Goal: Task Accomplishment & Management: Manage account settings

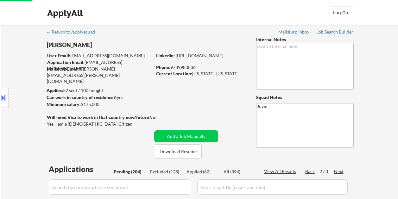
select select ""pending""
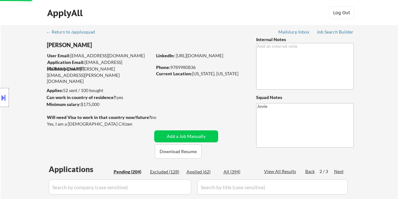
select select ""pending""
select select ""applied""
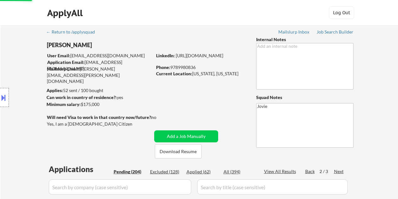
select select ""pending""
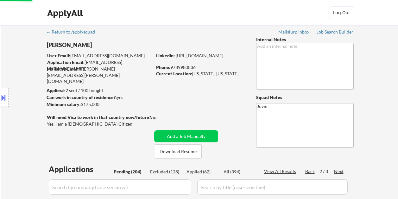
select select ""pending""
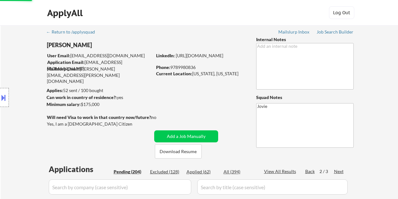
select select ""pending""
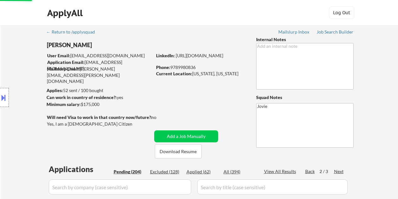
select select ""pending""
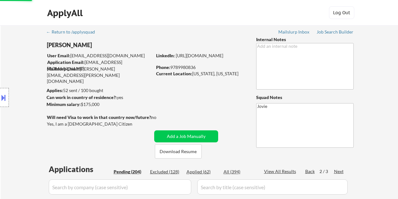
select select ""pending""
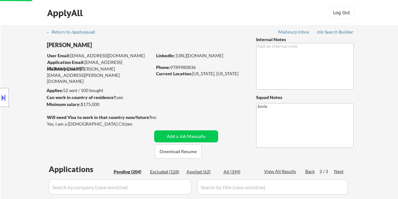
select select ""pending""
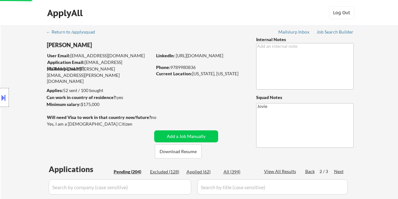
select select ""pending""
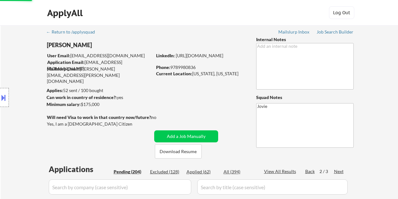
select select ""pending""
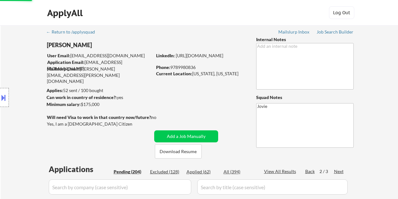
select select ""pending""
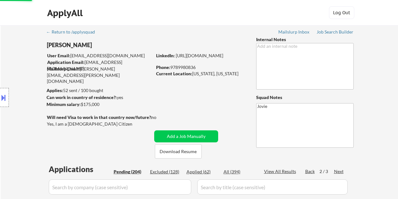
select select ""pending""
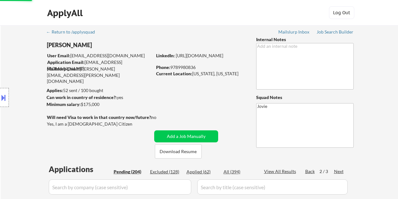
select select ""pending""
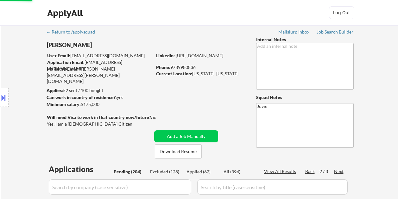
select select ""pending""
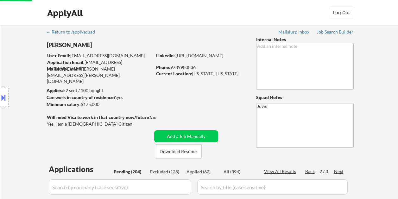
select select ""pending""
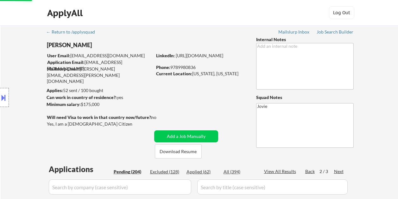
select select ""pending""
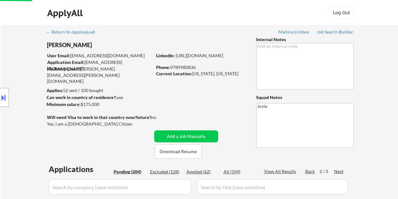
select select ""pending""
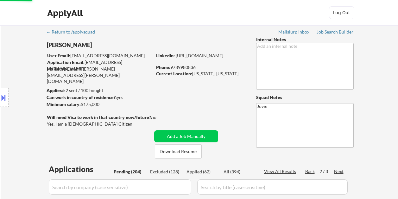
select select ""pending""
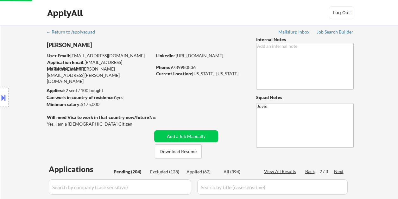
select select ""pending""
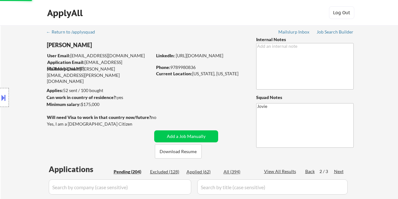
select select ""pending""
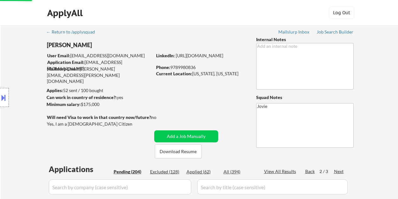
scroll to position [317, 0]
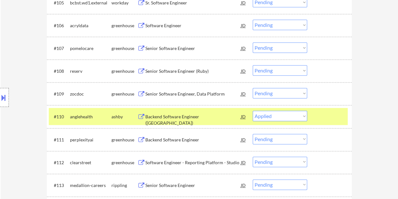
select select ""pending""
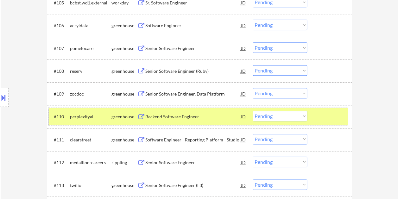
click at [333, 117] on div at bounding box center [331, 116] width 28 height 11
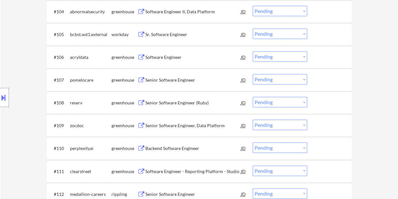
scroll to position [254, 0]
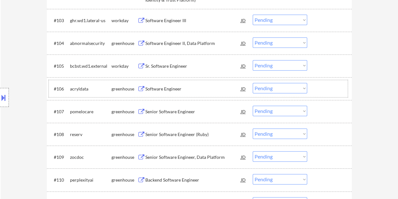
click at [322, 89] on div at bounding box center [331, 88] width 28 height 11
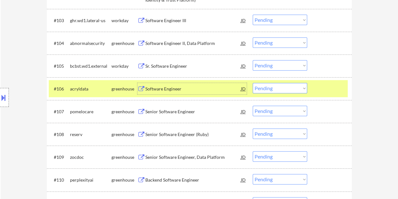
click at [184, 87] on div "Software Engineer" at bounding box center [193, 89] width 96 height 6
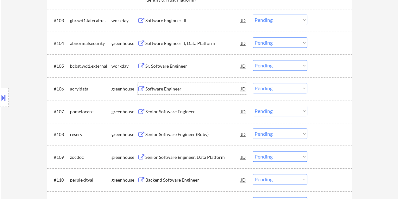
click at [325, 93] on div at bounding box center [331, 88] width 28 height 11
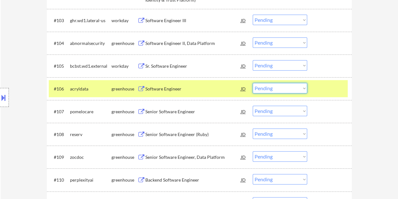
click at [304, 92] on select "Choose an option... Pending Applied Excluded (Questions) Excluded (Expired) Exc…" at bounding box center [280, 88] width 55 height 10
click at [253, 83] on select "Choose an option... Pending Applied Excluded (Questions) Excluded (Expired) Exc…" at bounding box center [280, 88] width 55 height 10
select select ""pending""
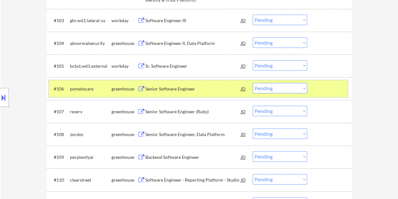
click at [318, 87] on div at bounding box center [331, 88] width 28 height 11
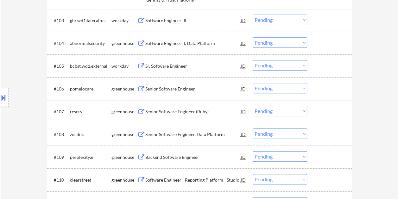
click at [317, 108] on div at bounding box center [331, 111] width 28 height 11
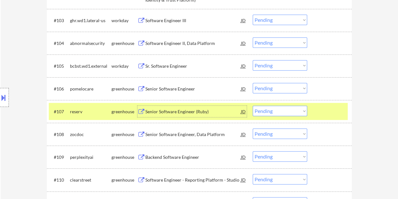
click at [191, 113] on div "Senior Software Engineer (Ruby)" at bounding box center [193, 112] width 96 height 6
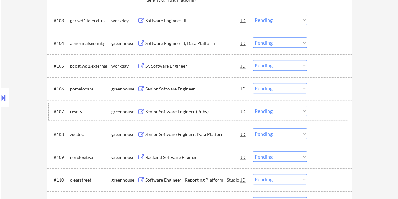
click at [321, 113] on div at bounding box center [331, 111] width 28 height 11
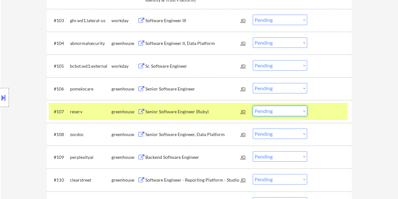
click at [304, 112] on select "Choose an option... Pending Applied Excluded (Questions) Excluded (Expired) Exc…" at bounding box center [280, 111] width 55 height 10
click at [253, 106] on select "Choose an option... Pending Applied Excluded (Questions) Excluded (Expired) Exc…" at bounding box center [280, 111] width 55 height 10
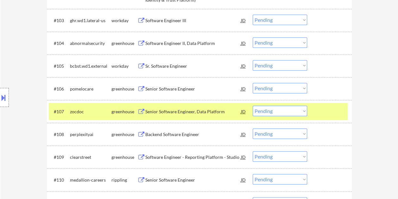
click at [332, 112] on div at bounding box center [331, 111] width 28 height 11
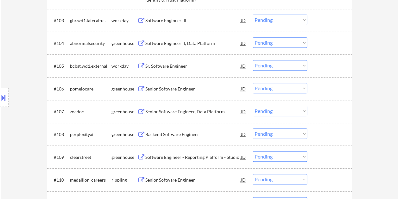
scroll to position [285, 0]
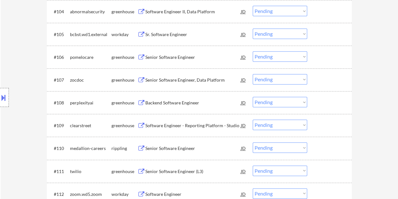
drag, startPoint x: 341, startPoint y: 80, endPoint x: 236, endPoint y: 74, distance: 106.0
click at [341, 80] on div at bounding box center [331, 79] width 28 height 11
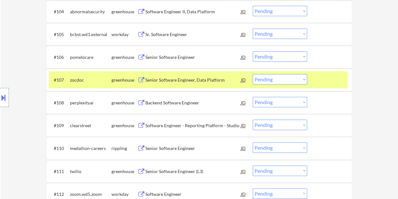
click at [190, 74] on div "#107 zocdoc greenhouse Senior Software Engineer, Data Platform JD warning_amber…" at bounding box center [198, 79] width 299 height 17
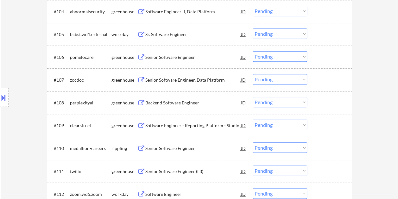
click at [318, 75] on div at bounding box center [331, 79] width 28 height 11
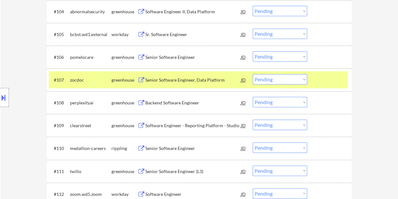
click at [201, 81] on div "Senior Software Engineer, Data Platform" at bounding box center [193, 80] width 96 height 6
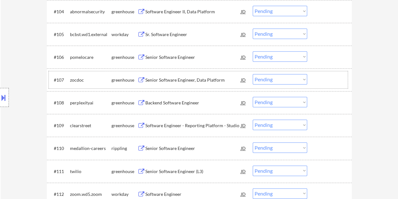
drag, startPoint x: 333, startPoint y: 77, endPoint x: 308, endPoint y: 85, distance: 26.8
click at [333, 77] on div at bounding box center [331, 79] width 28 height 11
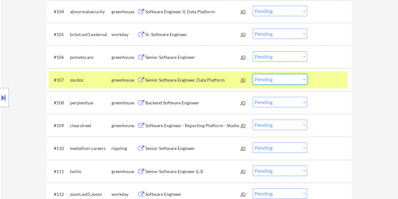
click at [307, 80] on select "Choose an option... Pending Applied Excluded (Questions) Excluded (Expired) Exc…" at bounding box center [280, 79] width 55 height 10
click at [253, 74] on select "Choose an option... Pending Applied Excluded (Questions) Excluded (Expired) Exc…" at bounding box center [280, 79] width 55 height 10
select select ""pending""
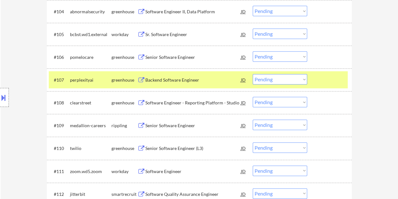
click at [327, 79] on div at bounding box center [331, 79] width 28 height 11
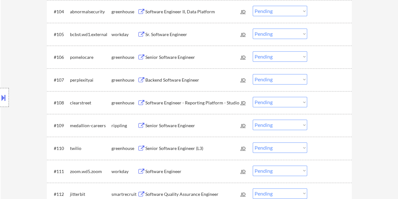
click at [325, 57] on div at bounding box center [331, 56] width 28 height 11
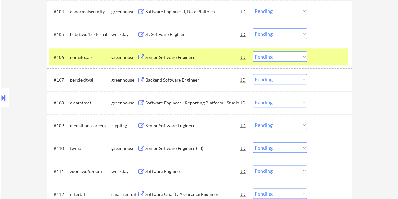
click at [208, 57] on div "Senior Software Engineer" at bounding box center [193, 57] width 96 height 6
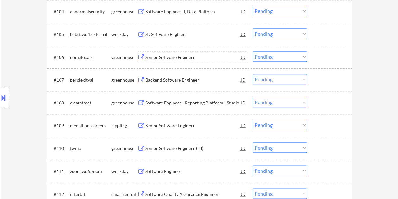
drag, startPoint x: 338, startPoint y: 53, endPoint x: 321, endPoint y: 55, distance: 17.3
click at [336, 53] on div at bounding box center [331, 56] width 28 height 11
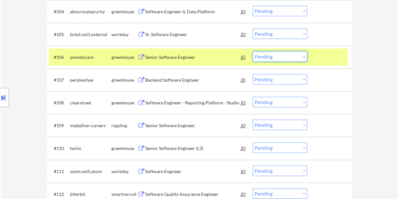
drag, startPoint x: 303, startPoint y: 56, endPoint x: 307, endPoint y: 53, distance: 5.0
click at [303, 56] on select "Choose an option... Pending Applied Excluded (Questions) Excluded (Expired) Exc…" at bounding box center [280, 56] width 55 height 10
click at [253, 51] on select "Choose an option... Pending Applied Excluded (Questions) Excluded (Expired) Exc…" at bounding box center [280, 56] width 55 height 10
select select ""pending""
click at [330, 52] on div at bounding box center [331, 56] width 28 height 11
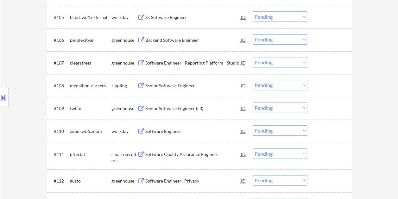
scroll to position [303, 0]
click at [323, 153] on div at bounding box center [331, 153] width 28 height 11
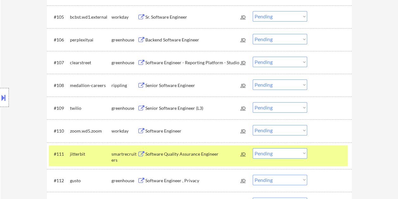
click at [203, 162] on div "#111 jitterbit smartrecruiters Software Quality Assurance Engineer JD warning_a…" at bounding box center [198, 155] width 299 height 21
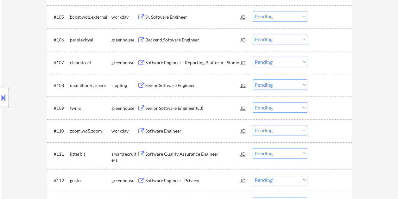
click at [298, 157] on select "Choose an option... Pending Applied Excluded (Questions) Excluded (Expired) Exc…" at bounding box center [280, 153] width 55 height 10
click at [325, 155] on div at bounding box center [331, 153] width 28 height 11
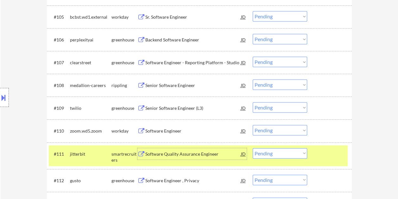
click at [205, 158] on div "Software Quality Assurance Engineer" at bounding box center [193, 153] width 96 height 11
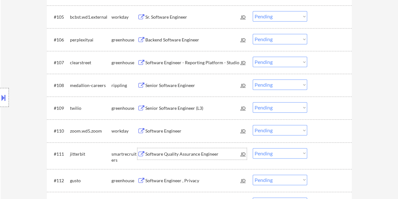
drag, startPoint x: 325, startPoint y: 156, endPoint x: 321, endPoint y: 155, distance: 3.4
click at [324, 156] on div at bounding box center [331, 153] width 28 height 11
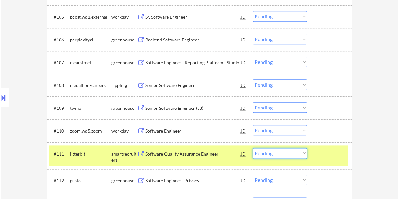
click at [303, 153] on select "Choose an option... Pending Applied Excluded (Questions) Excluded (Expired) Exc…" at bounding box center [280, 153] width 55 height 10
click at [253, 148] on select "Choose an option... Pending Applied Excluded (Questions) Excluded (Expired) Exc…" at bounding box center [280, 153] width 55 height 10
select select ""pending""
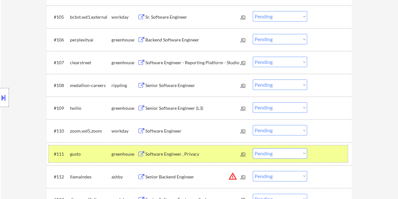
click at [323, 156] on div at bounding box center [331, 153] width 28 height 11
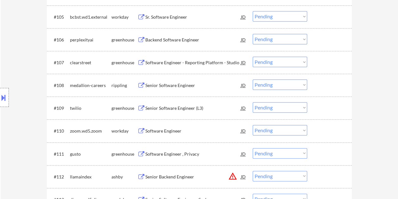
click at [331, 109] on div at bounding box center [331, 107] width 28 height 11
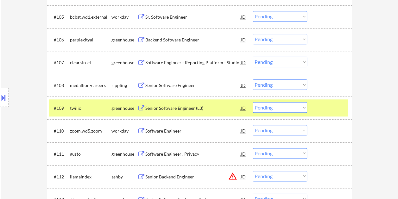
click at [190, 108] on div "Senior Software Engineer (L3)" at bounding box center [193, 108] width 96 height 6
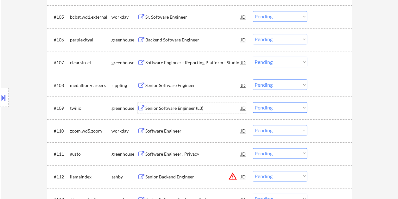
click at [314, 109] on div "#109 twilio greenhouse Senior Software Engineer (L3) JD warning_amber Choose an…" at bounding box center [198, 108] width 299 height 17
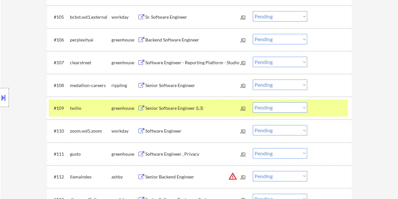
click at [304, 110] on select "Choose an option... Pending Applied Excluded (Questions) Excluded (Expired) Exc…" at bounding box center [280, 107] width 55 height 10
click at [253, 102] on select "Choose an option... Pending Applied Excluded (Questions) Excluded (Expired) Exc…" at bounding box center [280, 107] width 55 height 10
select select ""pending""
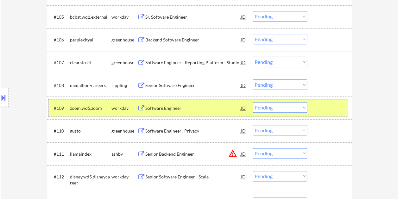
click at [337, 107] on div at bounding box center [331, 107] width 28 height 11
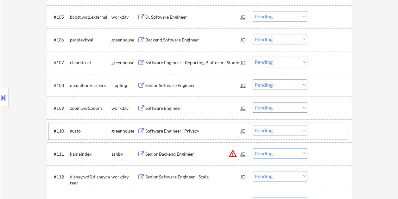
click at [322, 126] on div at bounding box center [331, 130] width 28 height 11
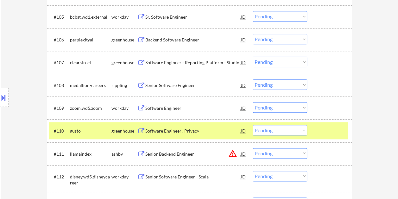
click at [191, 134] on div "Software Engineer , Privacy" at bounding box center [193, 130] width 96 height 11
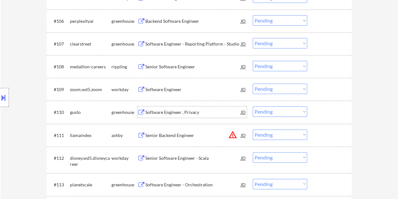
scroll to position [334, 0]
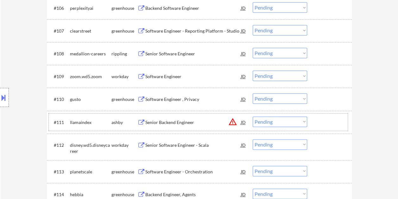
click at [324, 122] on div at bounding box center [331, 122] width 28 height 11
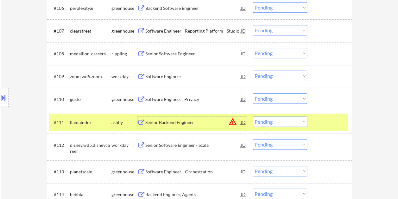
click at [183, 120] on div "Senior Backend Engineer" at bounding box center [193, 123] width 96 height 6
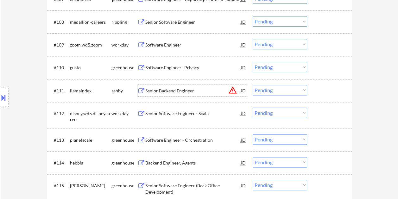
scroll to position [398, 0]
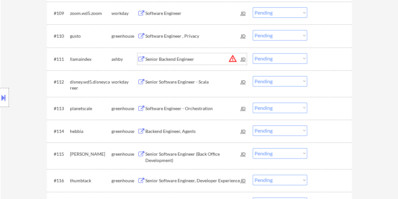
drag, startPoint x: 324, startPoint y: 100, endPoint x: 249, endPoint y: 108, distance: 75.8
click at [325, 100] on div "#113 planetscale greenhouse Software Engineer - Orchestration JD warning_amber …" at bounding box center [198, 108] width 299 height 17
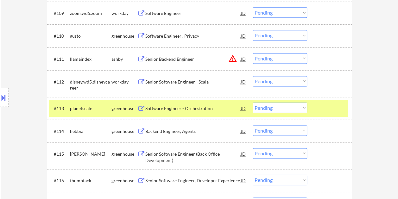
click at [191, 107] on div "Software Engineer - Orchestration" at bounding box center [193, 109] width 96 height 6
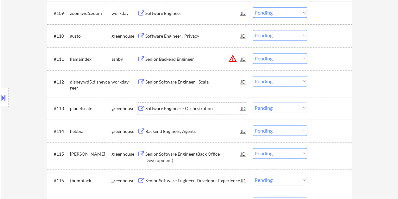
click at [321, 115] on div "#113 planetscale greenhouse Software Engineer - Orchestration JD warning_amber …" at bounding box center [198, 108] width 299 height 17
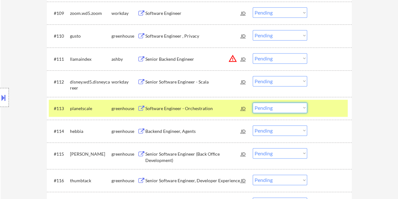
click at [304, 109] on select "Choose an option... Pending Applied Excluded (Questions) Excluded (Expired) Exc…" at bounding box center [280, 108] width 55 height 10
click at [253, 103] on select "Choose an option... Pending Applied Excluded (Questions) Excluded (Expired) Exc…" at bounding box center [280, 108] width 55 height 10
select select ""pending""
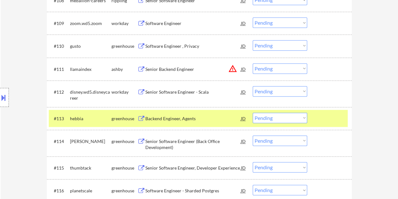
scroll to position [385, 0]
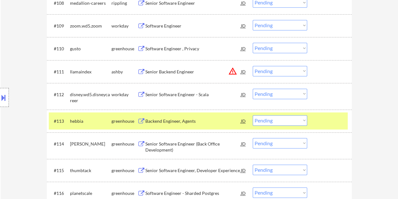
click at [328, 118] on div at bounding box center [331, 120] width 28 height 11
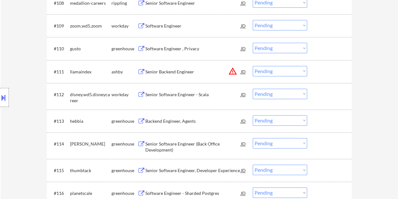
click at [328, 119] on div at bounding box center [331, 120] width 28 height 11
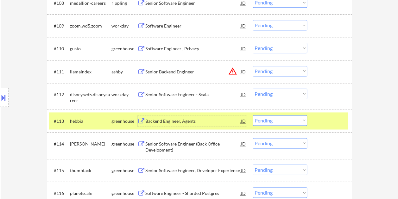
click at [203, 120] on div "Backend Engineer, Agents" at bounding box center [193, 121] width 96 height 6
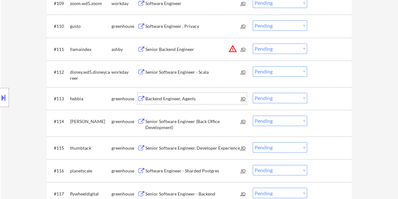
scroll to position [417, 0]
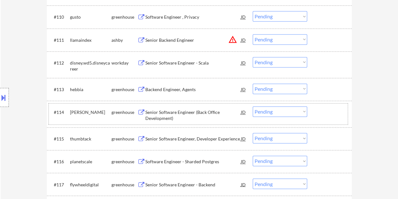
click at [325, 112] on div at bounding box center [331, 112] width 28 height 11
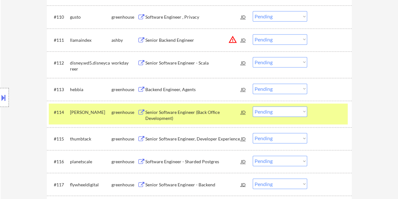
click at [182, 107] on div "Senior Software Engineer (Back Office Development)" at bounding box center [193, 114] width 96 height 15
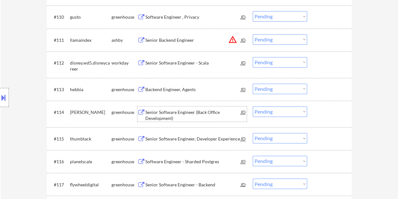
click at [299, 111] on select "Choose an option... Pending Applied Excluded (Questions) Excluded (Expired) Exc…" at bounding box center [280, 112] width 55 height 10
click at [253, 107] on select "Choose an option... Pending Applied Excluded (Questions) Excluded (Expired) Exc…" at bounding box center [280, 112] width 55 height 10
select select ""pending""
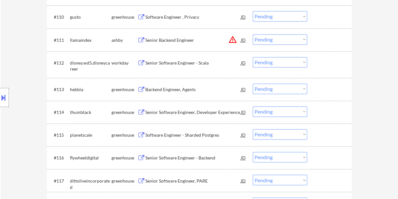
click at [321, 36] on div at bounding box center [331, 39] width 28 height 11
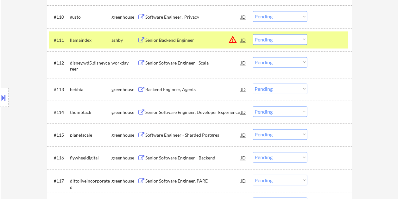
click at [190, 44] on div "Senior Backend Engineer" at bounding box center [193, 39] width 96 height 11
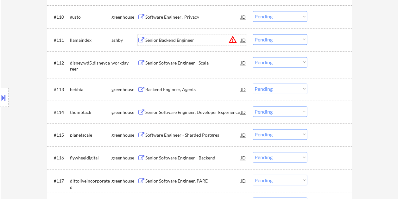
drag, startPoint x: 331, startPoint y: 39, endPoint x: 312, endPoint y: 39, distance: 18.7
click at [330, 39] on div at bounding box center [331, 39] width 28 height 11
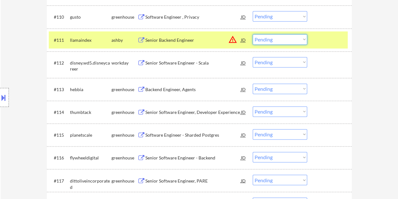
drag, startPoint x: 305, startPoint y: 38, endPoint x: 304, endPoint y: 43, distance: 5.5
click at [304, 38] on select "Choose an option... Pending Applied Excluded (Questions) Excluded (Expired) Exc…" at bounding box center [280, 39] width 55 height 10
click at [253, 34] on select "Choose an option... Pending Applied Excluded (Questions) Excluded (Expired) Exc…" at bounding box center [280, 39] width 55 height 10
select select ""pending""
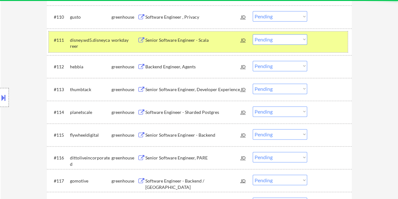
click at [325, 41] on div at bounding box center [331, 39] width 28 height 11
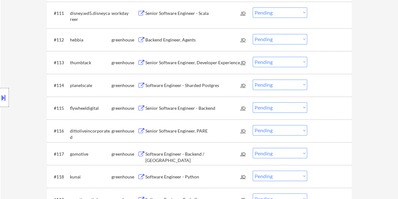
scroll to position [449, 0]
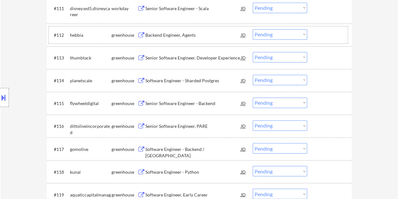
click at [322, 37] on div at bounding box center [331, 34] width 28 height 11
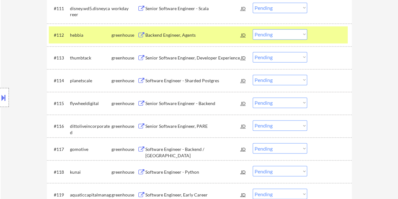
click at [210, 36] on div "Backend Engineer, Agents" at bounding box center [193, 35] width 96 height 6
